Goal: Task Accomplishment & Management: Use online tool/utility

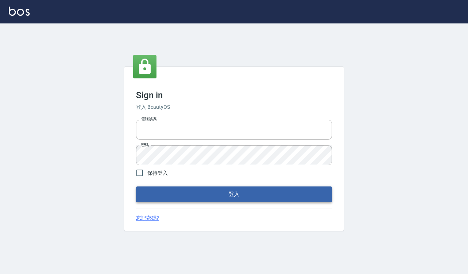
type input "0918733560"
click at [226, 194] on button "登入" at bounding box center [234, 193] width 196 height 15
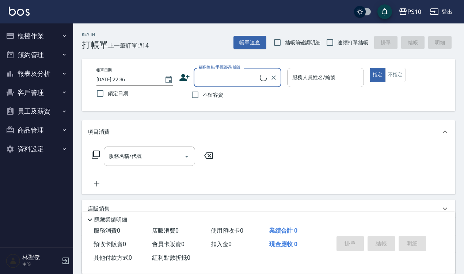
click at [31, 33] on button "櫃檯作業" at bounding box center [36, 35] width 67 height 19
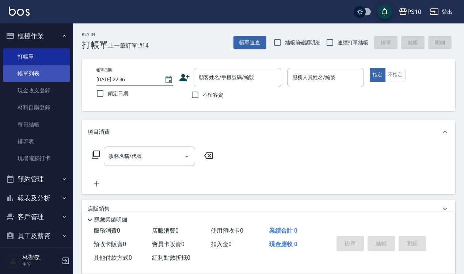
click at [37, 74] on link "帳單列表" at bounding box center [36, 73] width 67 height 17
